Goal: Book appointment/travel/reservation

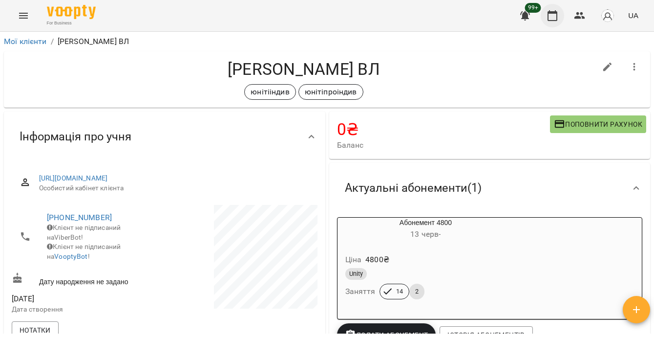
click at [554, 14] on icon "button" at bounding box center [553, 16] width 12 height 12
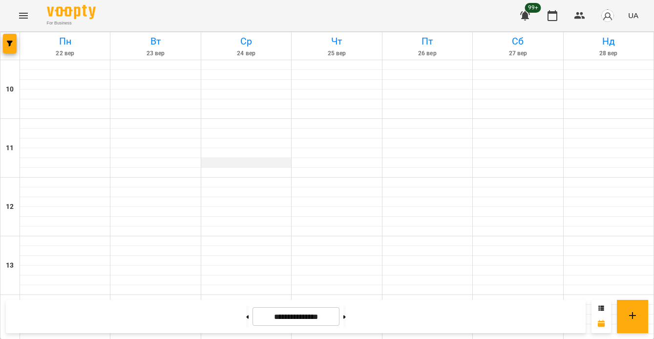
scroll to position [357, 0]
click at [3, 47] on button "button" at bounding box center [10, 44] width 14 height 20
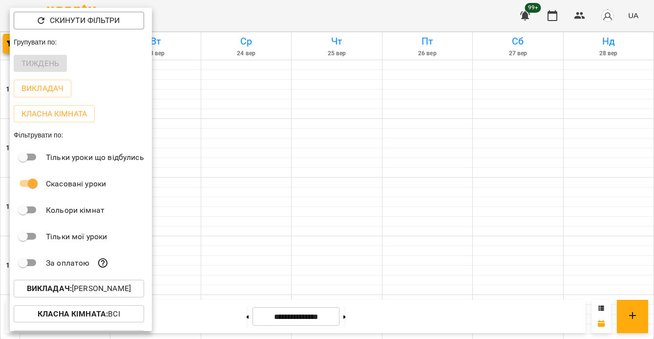
click at [100, 287] on p "Викладач : [PERSON_NAME]" at bounding box center [79, 288] width 104 height 12
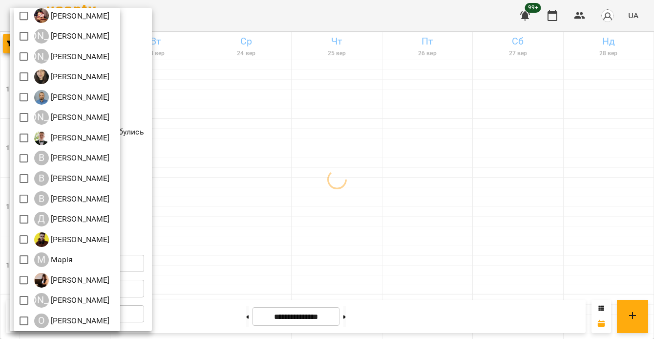
scroll to position [58, 0]
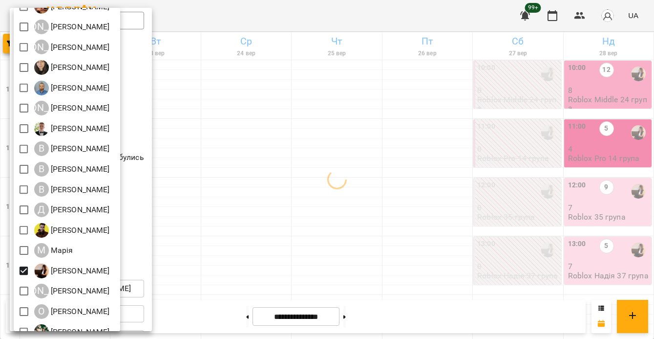
click at [467, 125] on div at bounding box center [327, 169] width 654 height 339
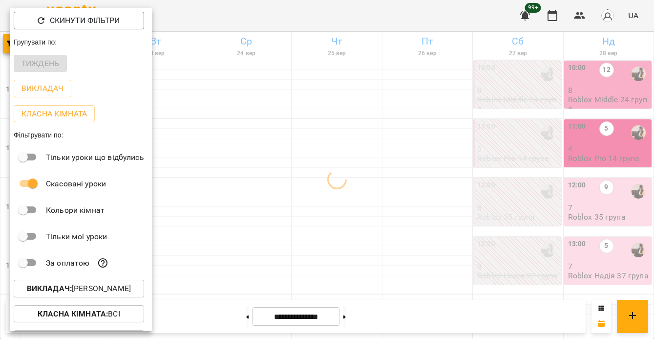
click at [467, 125] on div at bounding box center [327, 169] width 654 height 339
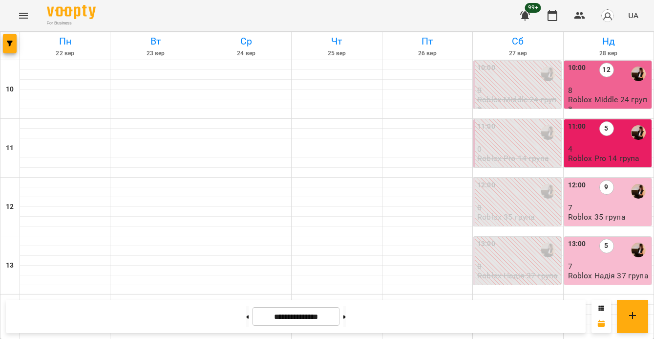
scroll to position [0, 0]
click at [346, 319] on button at bounding box center [344, 315] width 2 height 21
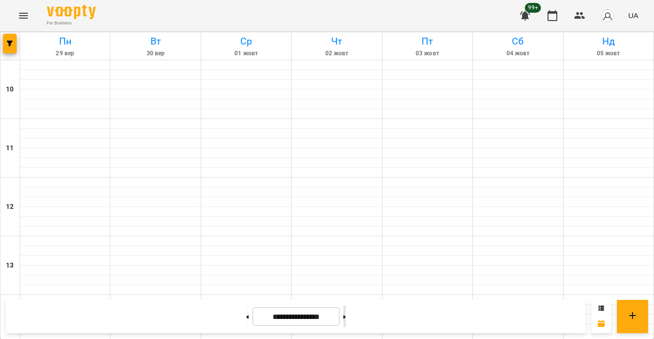
click at [346, 319] on button at bounding box center [344, 315] width 2 height 21
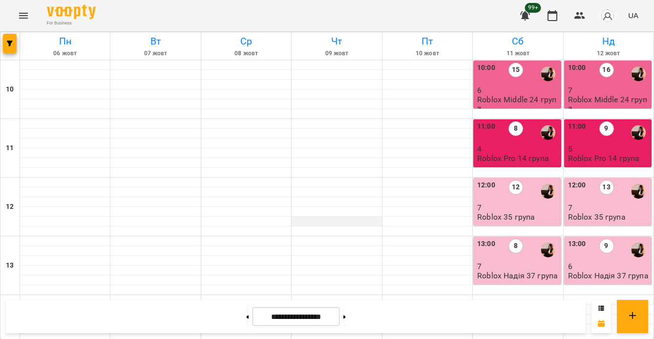
scroll to position [434, 0]
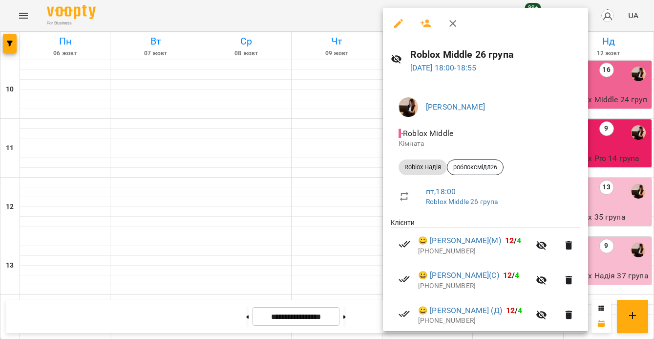
click at [249, 167] on div at bounding box center [327, 169] width 654 height 339
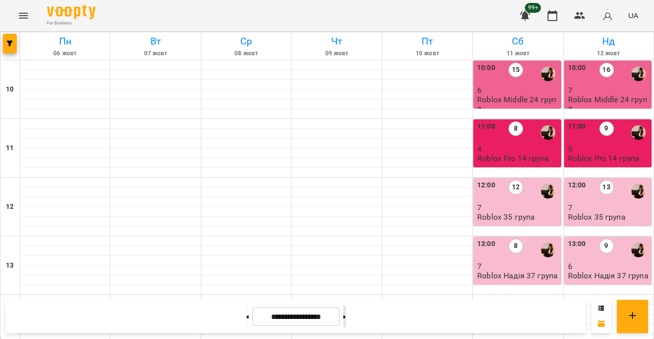
click at [346, 316] on button at bounding box center [344, 315] width 2 height 21
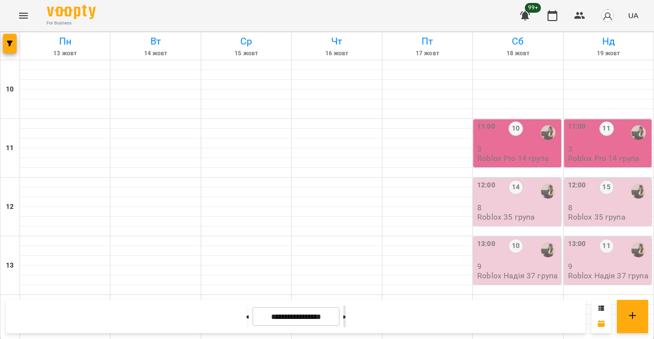
click at [346, 316] on button at bounding box center [344, 315] width 2 height 21
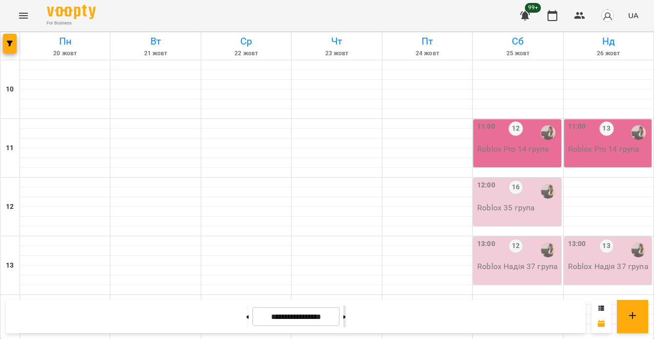
click at [346, 316] on button at bounding box center [344, 315] width 2 height 21
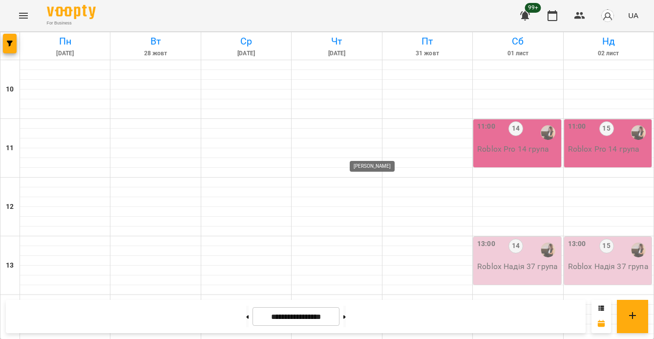
scroll to position [513, 0]
click at [346, 322] on button at bounding box center [344, 315] width 2 height 21
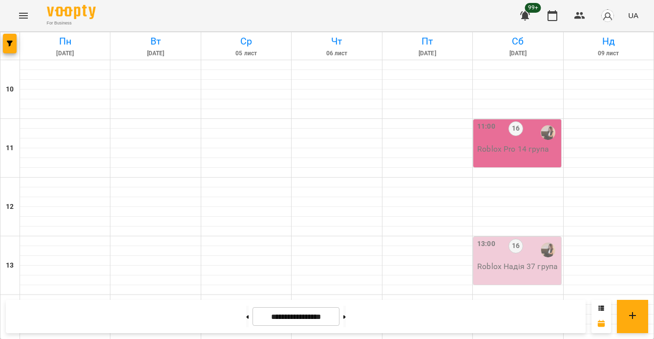
scroll to position [451, 0]
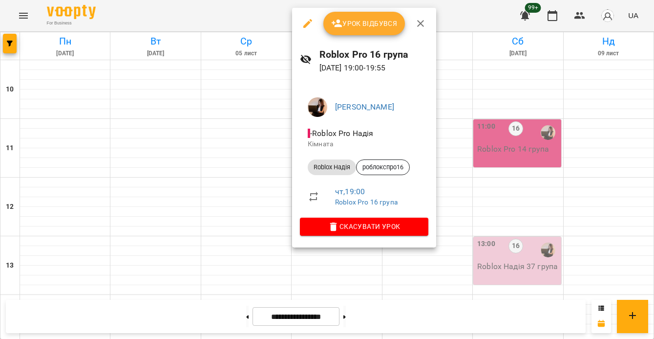
click at [555, 142] on div at bounding box center [327, 169] width 654 height 339
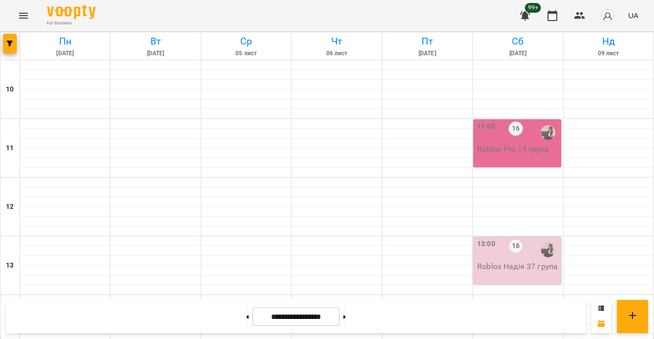
scroll to position [0, 0]
click at [246, 322] on button at bounding box center [247, 315] width 2 height 21
type input "**********"
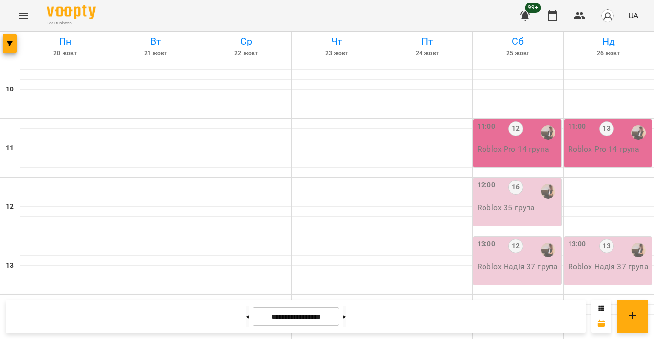
scroll to position [400, 0]
